Goal: Task Accomplishment & Management: Manage account settings

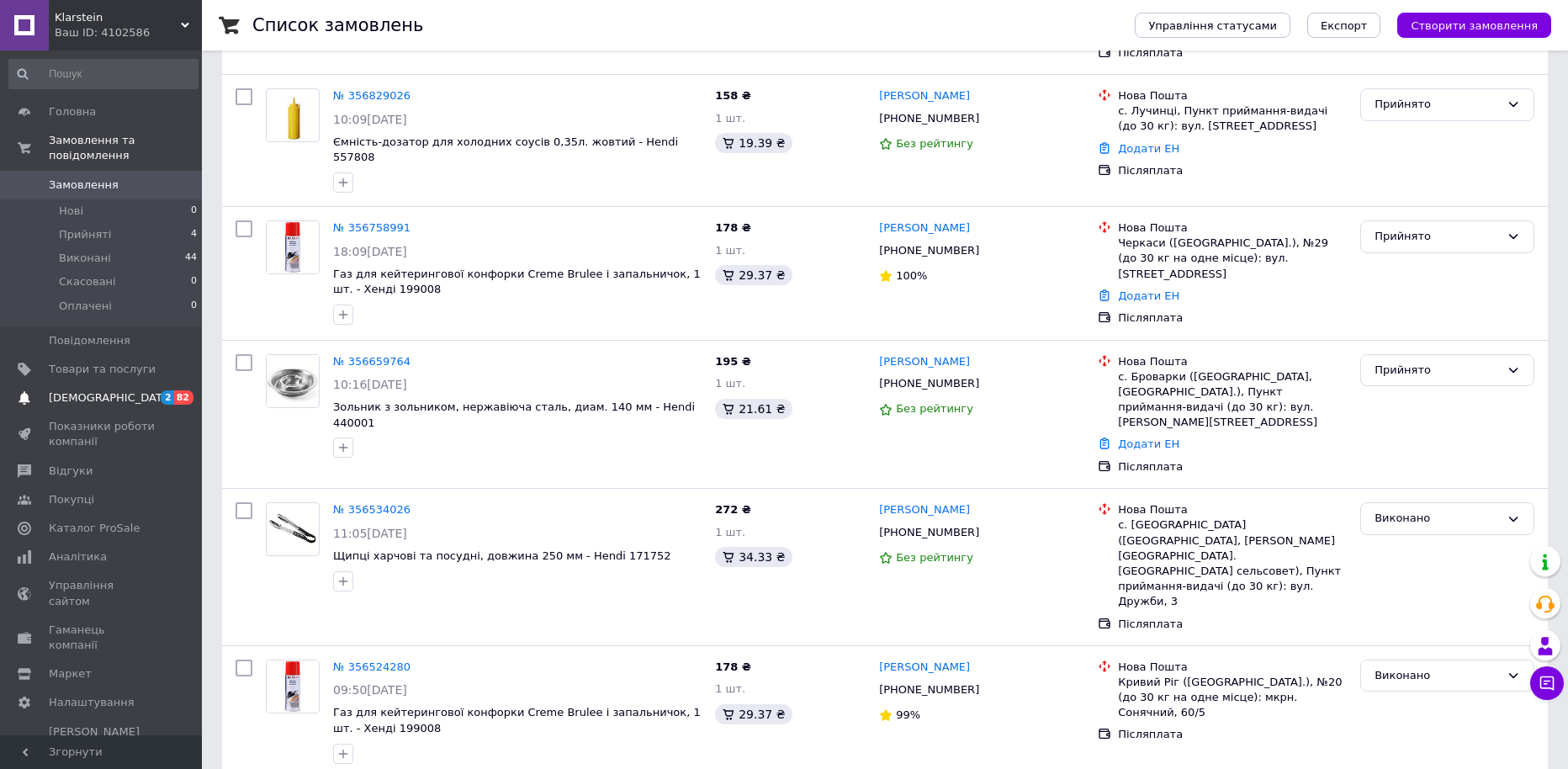
scroll to position [337, 0]
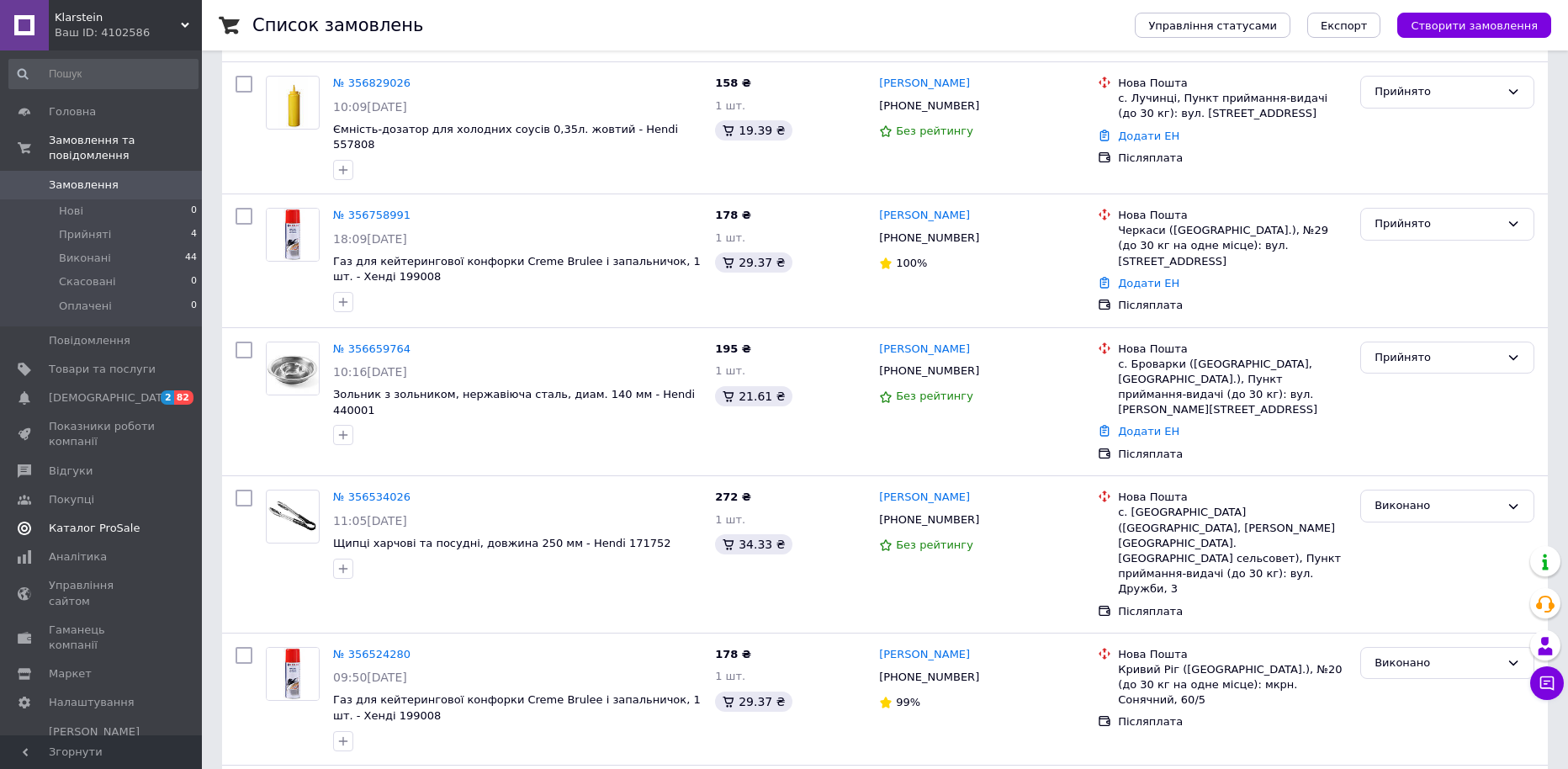
click at [112, 520] on span "Каталог ProSale" at bounding box center [94, 527] width 91 height 15
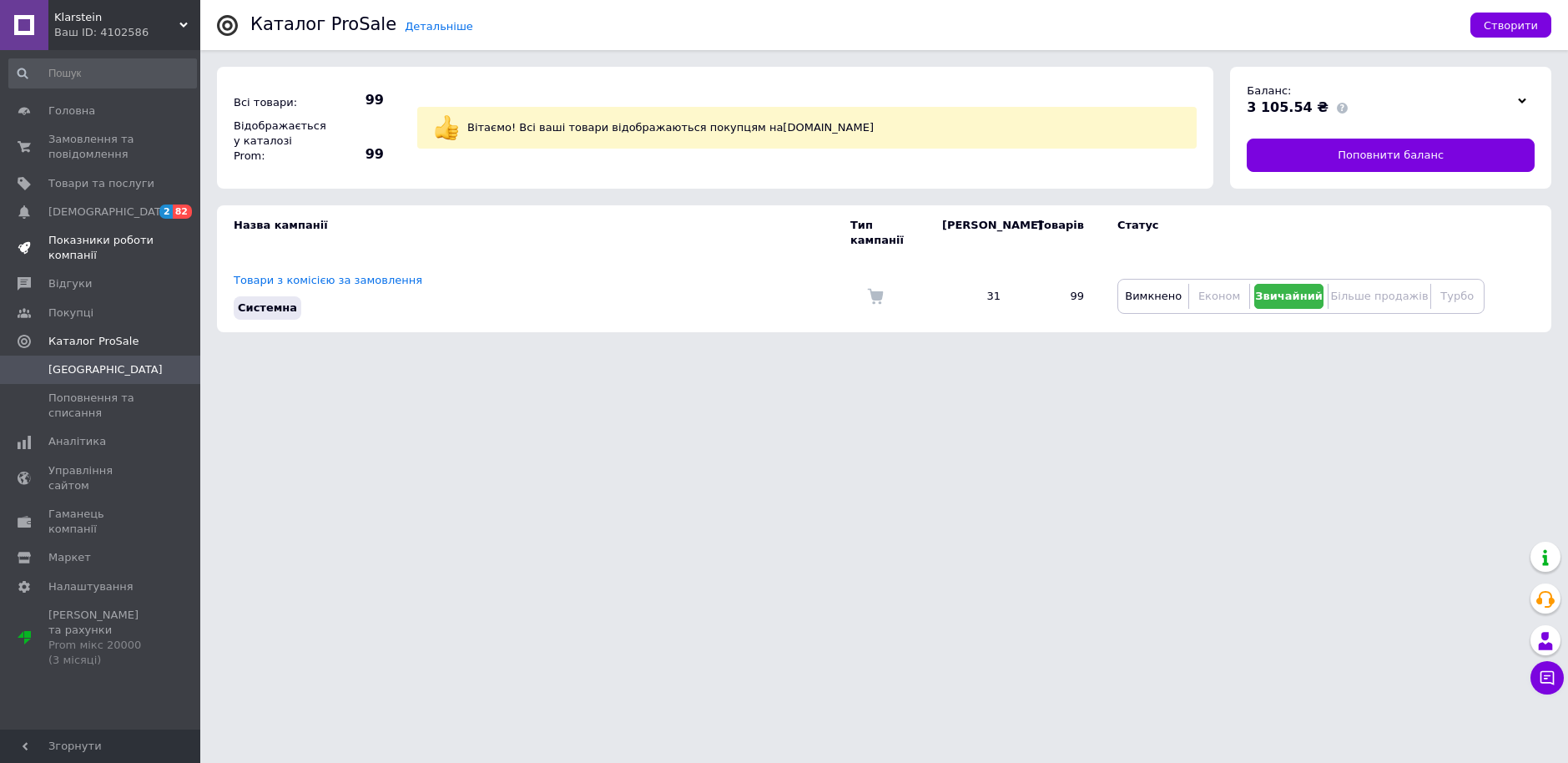
click at [114, 239] on span "Показники роботи компанії" at bounding box center [101, 248] width 106 height 30
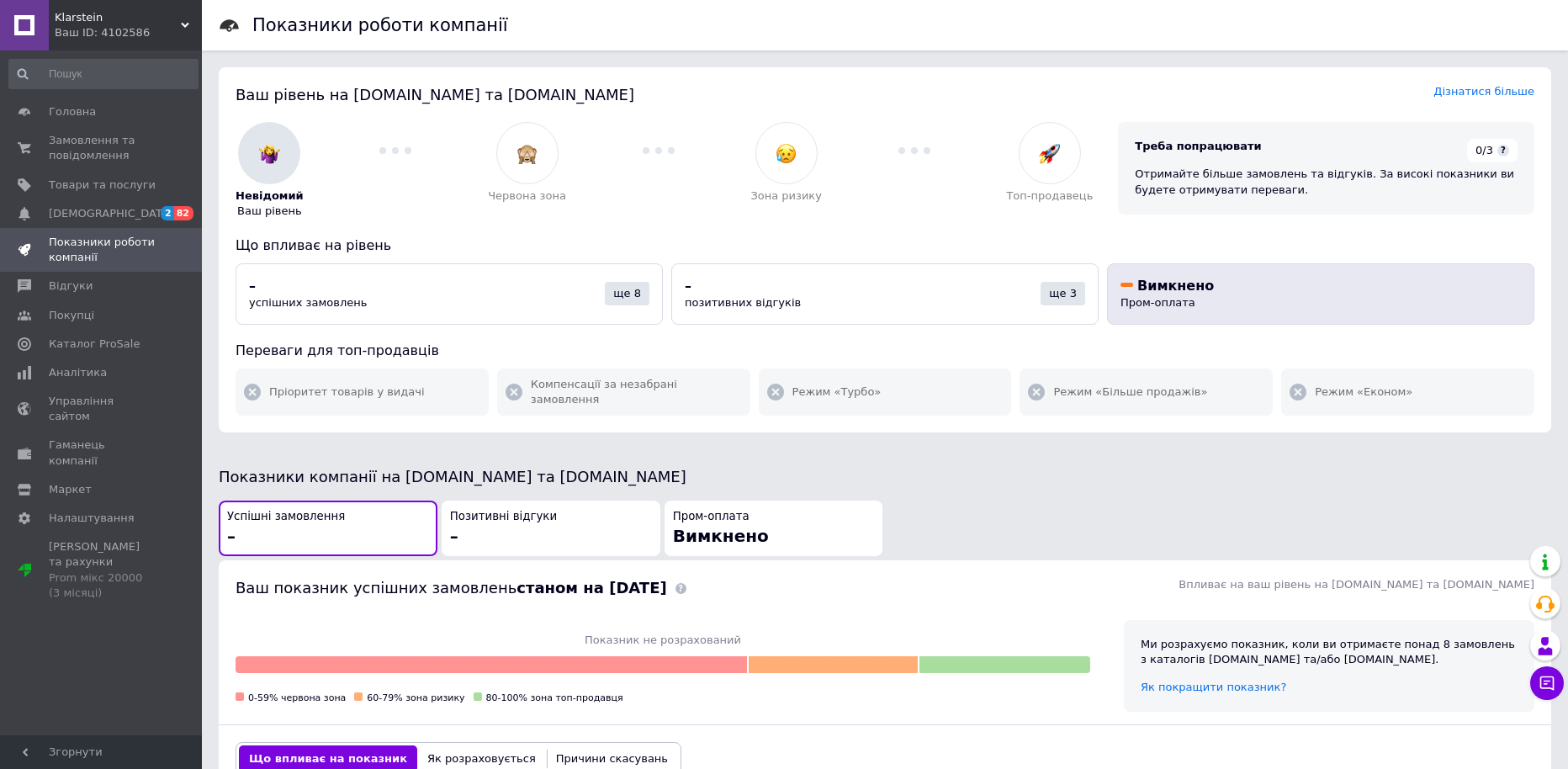
click at [1161, 296] on span "Пром-оплата" at bounding box center [1158, 302] width 75 height 13
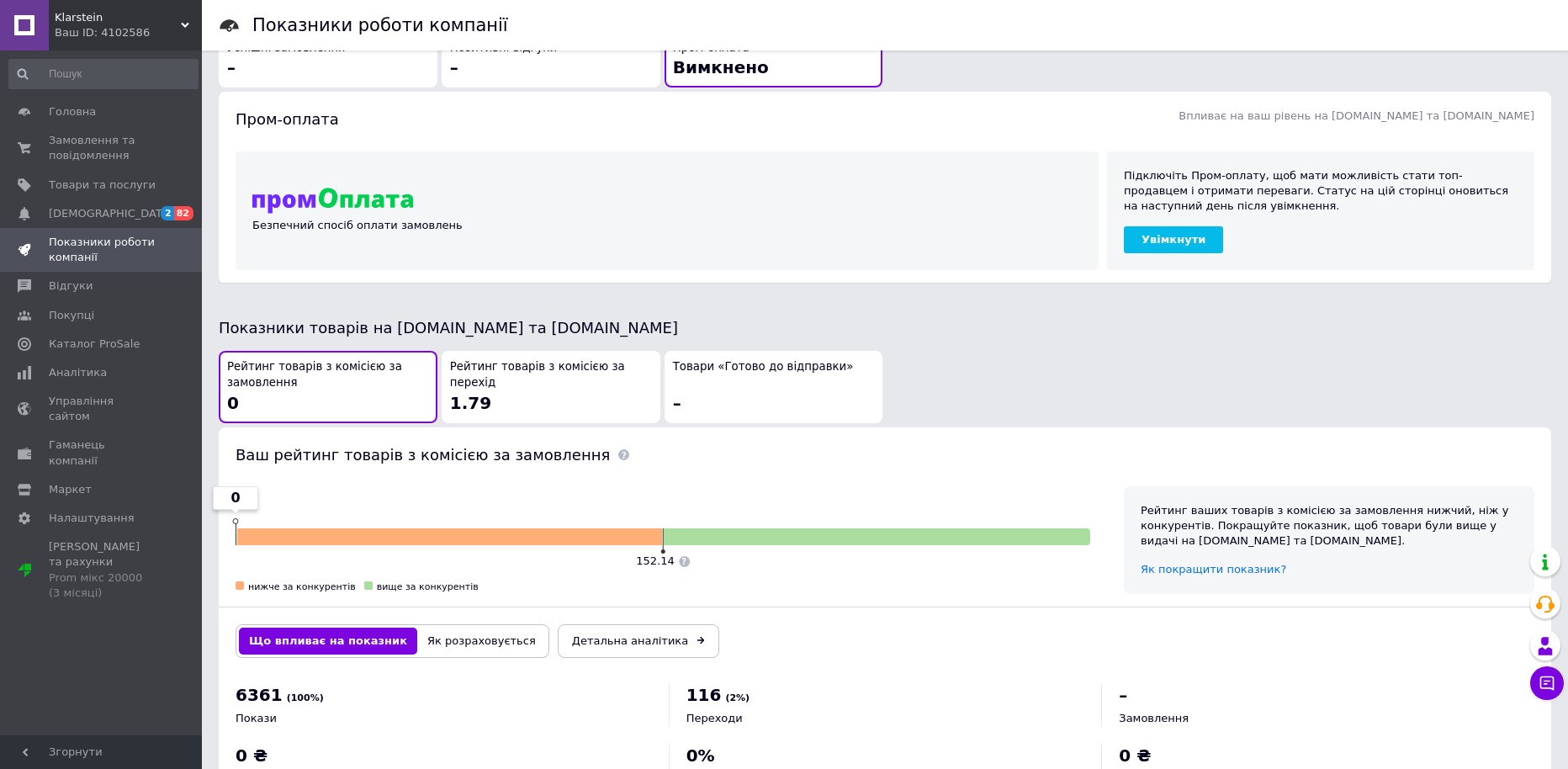
scroll to position [484, 0]
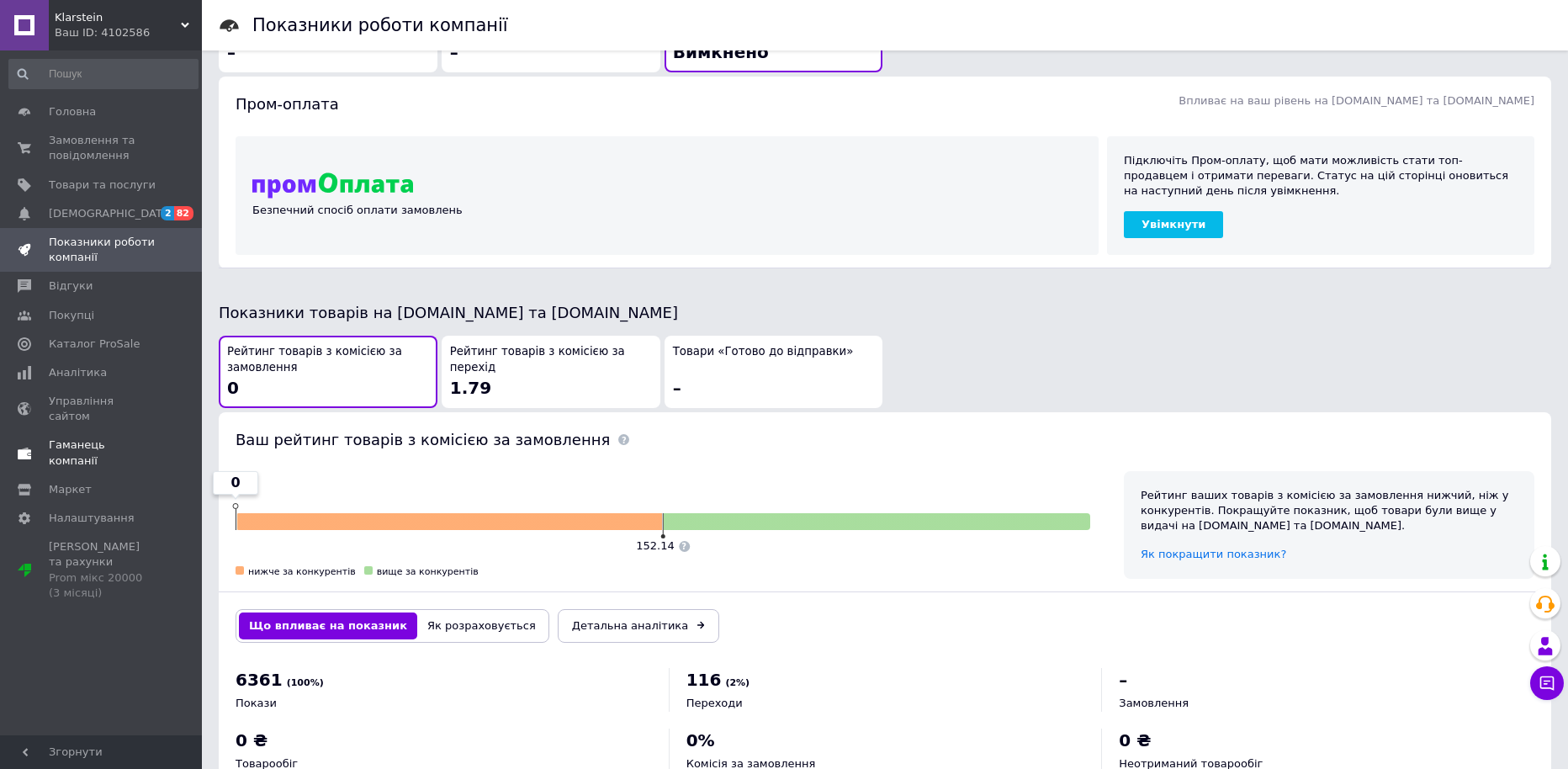
click at [138, 437] on span "Гаманець компанії" at bounding box center [102, 452] width 107 height 30
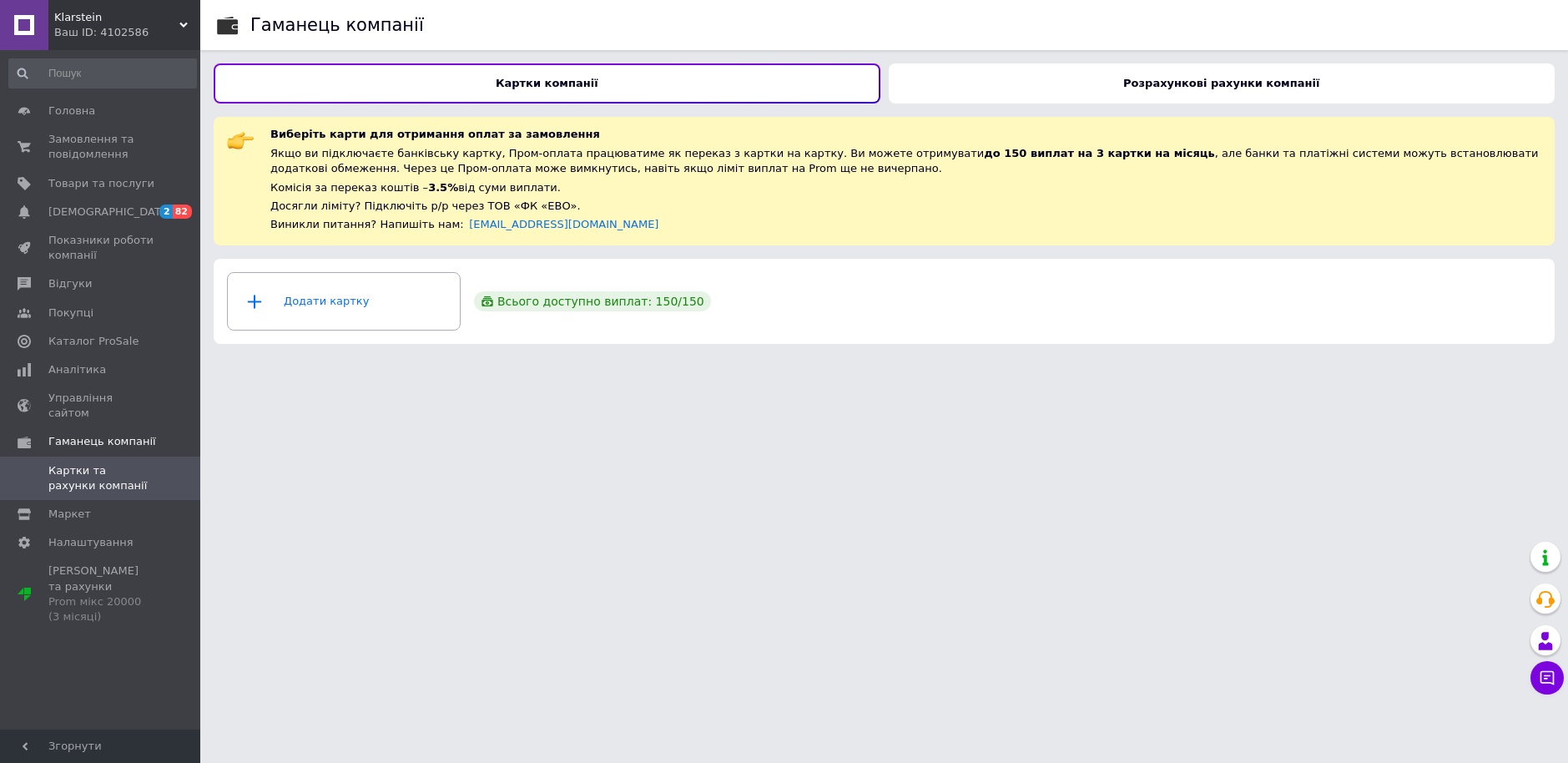
click at [1225, 92] on div "Розрахункові рахунки компанії" at bounding box center [1222, 83] width 667 height 40
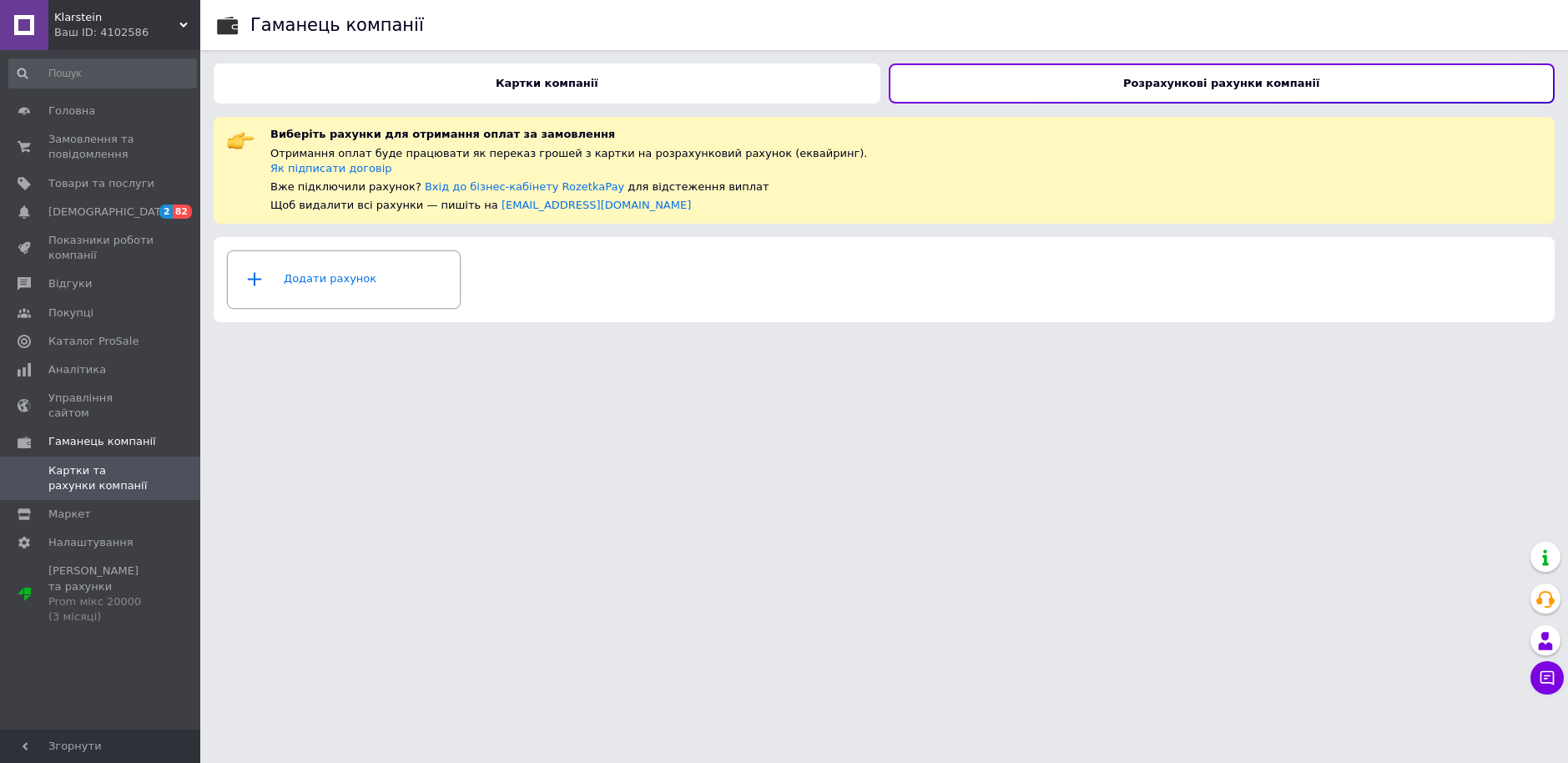
click at [359, 283] on div "Додати рахунок" at bounding box center [343, 280] width 212 height 50
click at [155, 27] on div "Ваш ID: 4102586" at bounding box center [127, 32] width 147 height 15
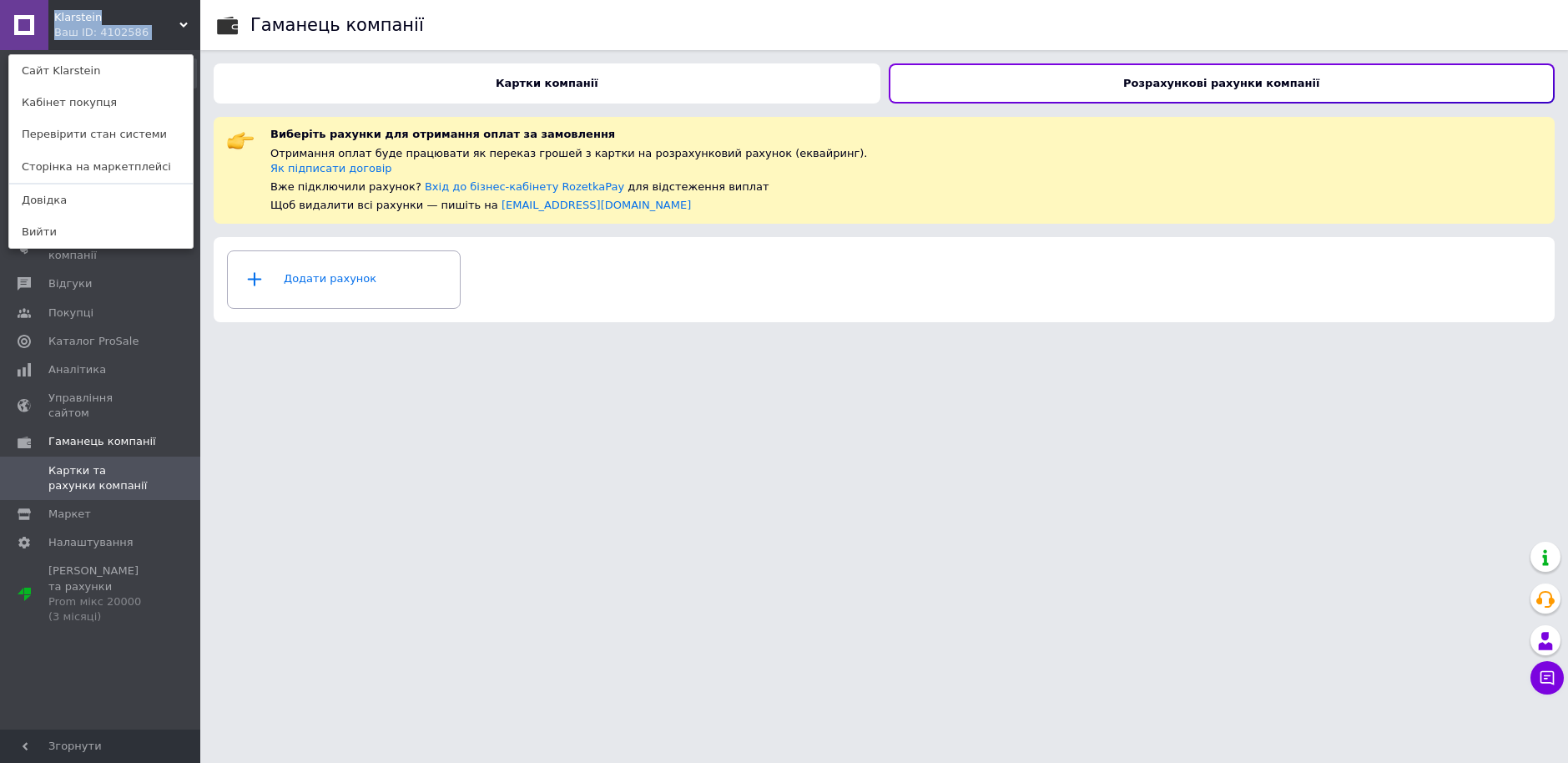
drag, startPoint x: 151, startPoint y: 35, endPoint x: 49, endPoint y: 17, distance: 103.6
click at [49, 17] on div "[PERSON_NAME] Ваш ID: 4102586 Сайт Klarstein Кабінет покупця Перевірити стан си…" at bounding box center [100, 25] width 200 height 50
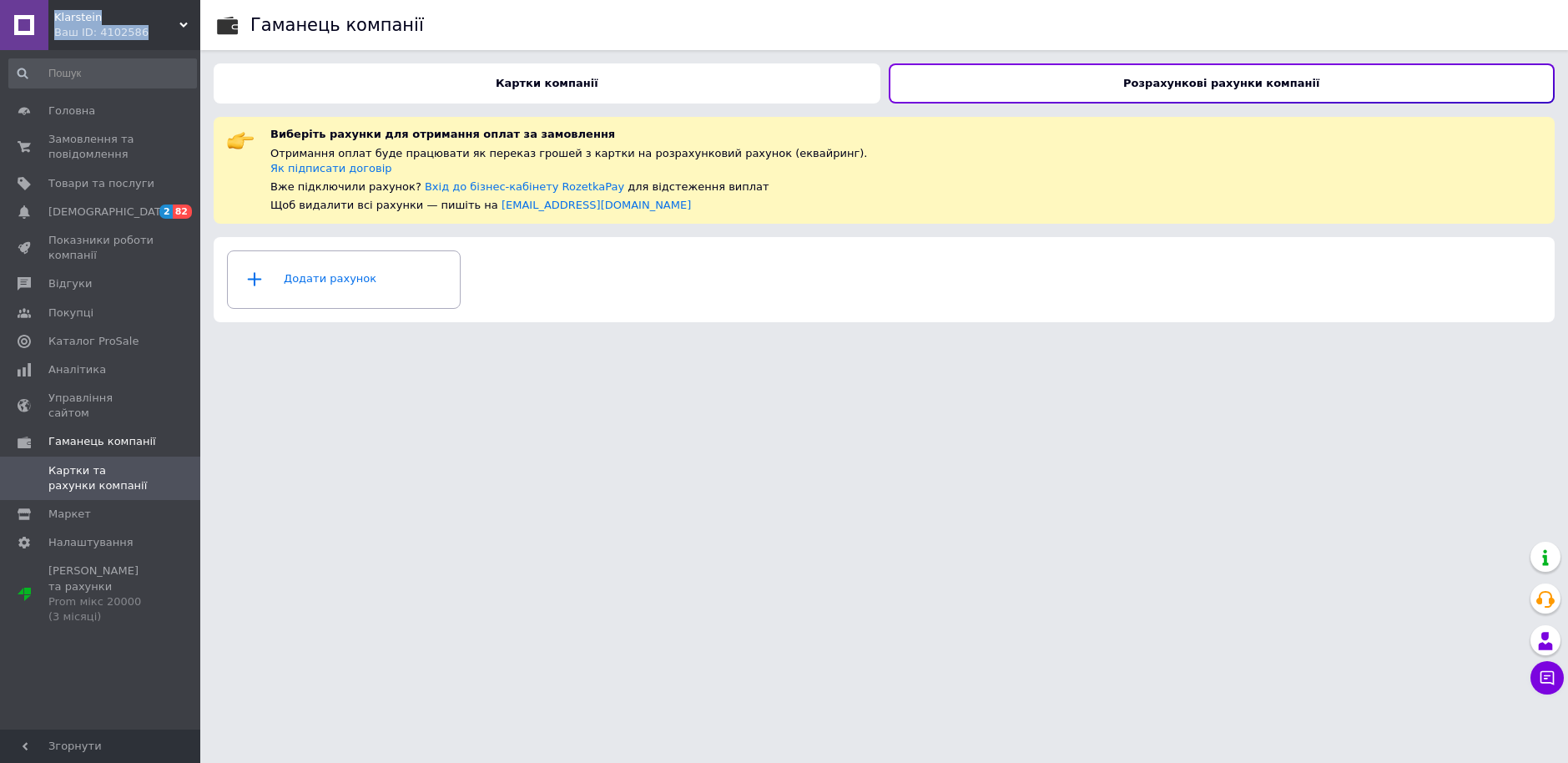
copy div "[PERSON_NAME] Ваш ID: 4102586"
click at [159, 30] on div "Ваш ID: 4102586" at bounding box center [127, 32] width 147 height 15
